Goal: Task Accomplishment & Management: Manage account settings

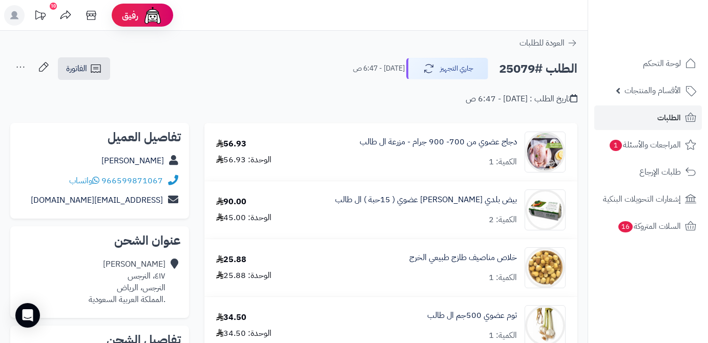
scroll to position [279, 0]
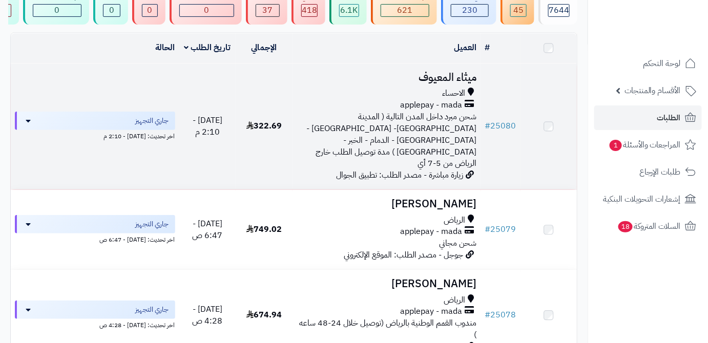
scroll to position [93, 0]
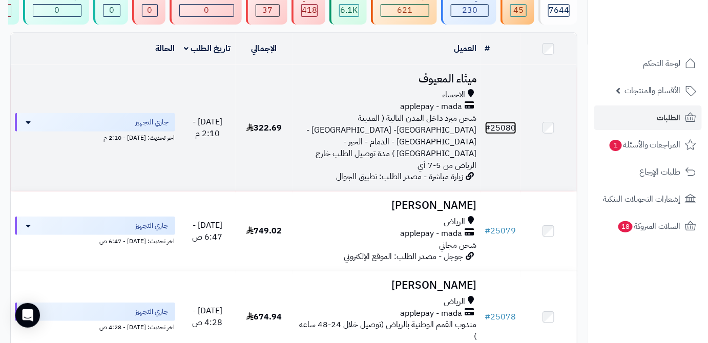
click at [513, 122] on link "# 25080" at bounding box center [500, 128] width 31 height 12
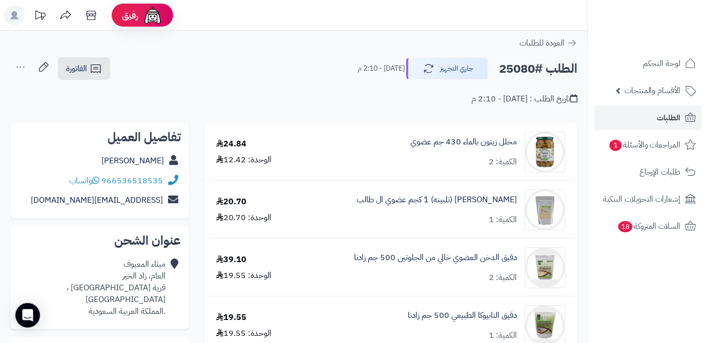
click at [512, 68] on h2 "الطلب #25080" at bounding box center [538, 68] width 78 height 21
copy h2 "25080"
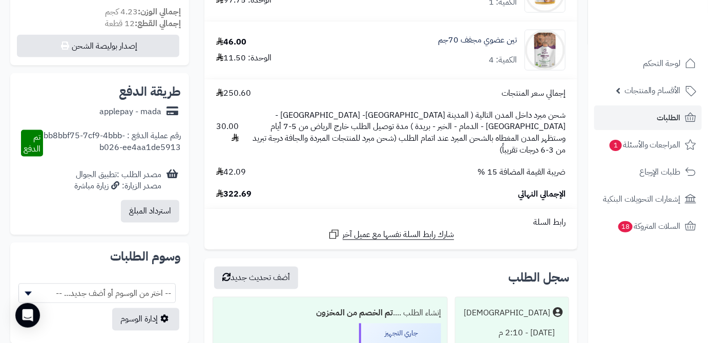
scroll to position [373, 0]
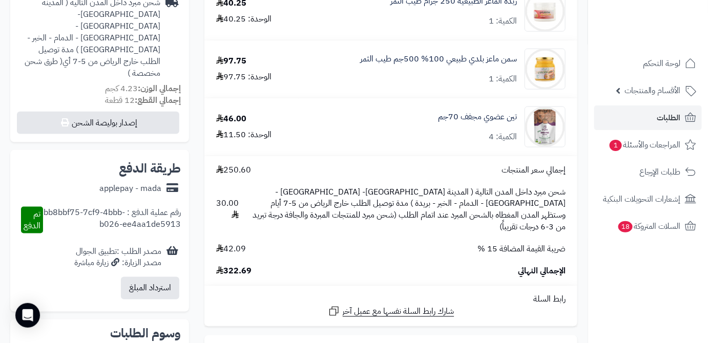
click at [241, 265] on span "322.69" at bounding box center [233, 271] width 35 height 12
copy span "322.69"
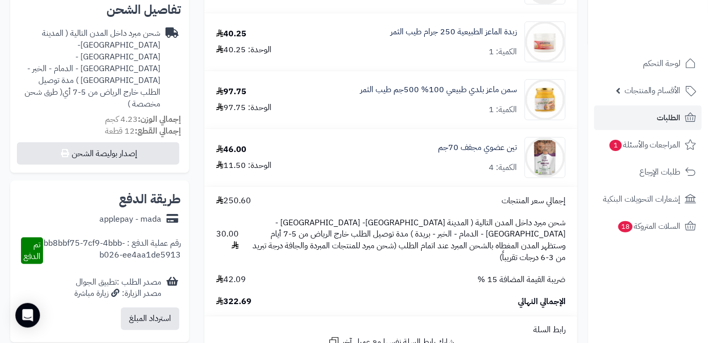
scroll to position [326, 0]
